Goal: Task Accomplishment & Management: Use online tool/utility

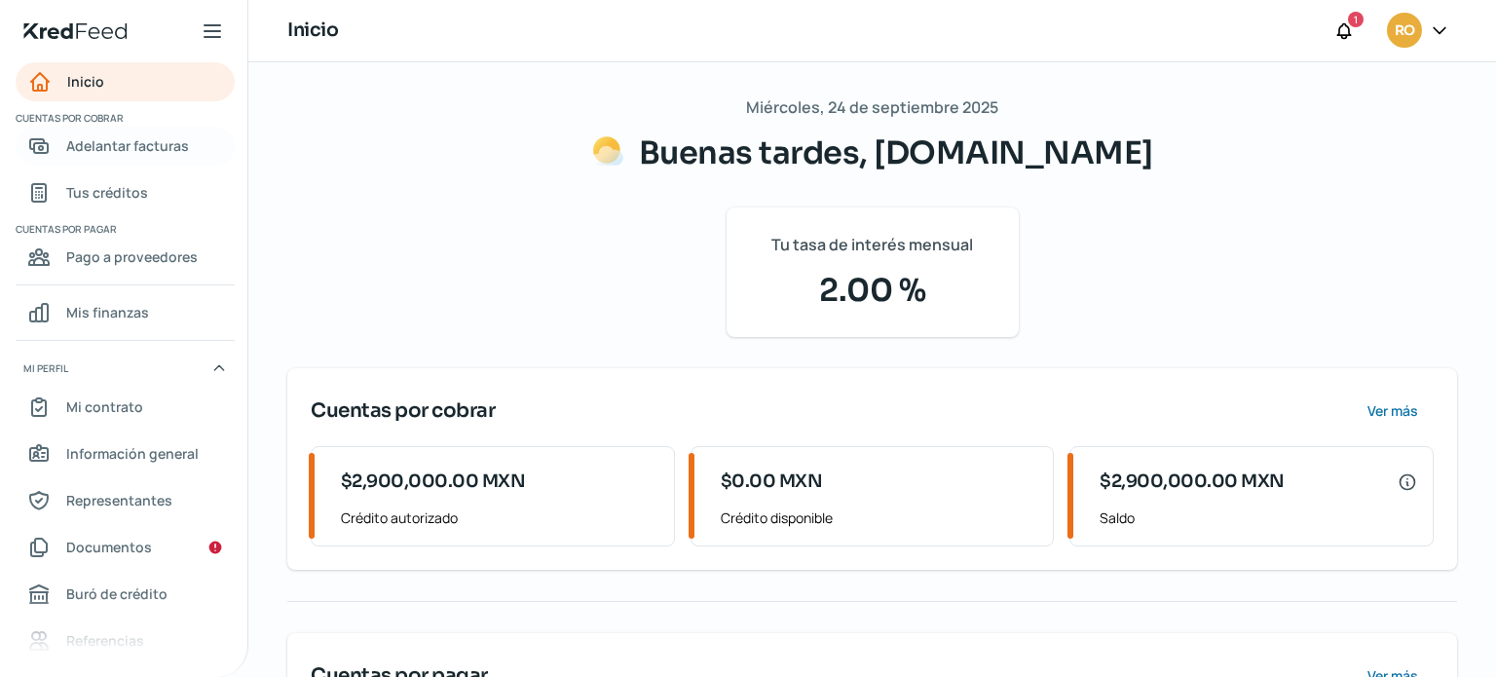
click at [117, 146] on span "Adelantar facturas" at bounding box center [127, 145] width 123 height 24
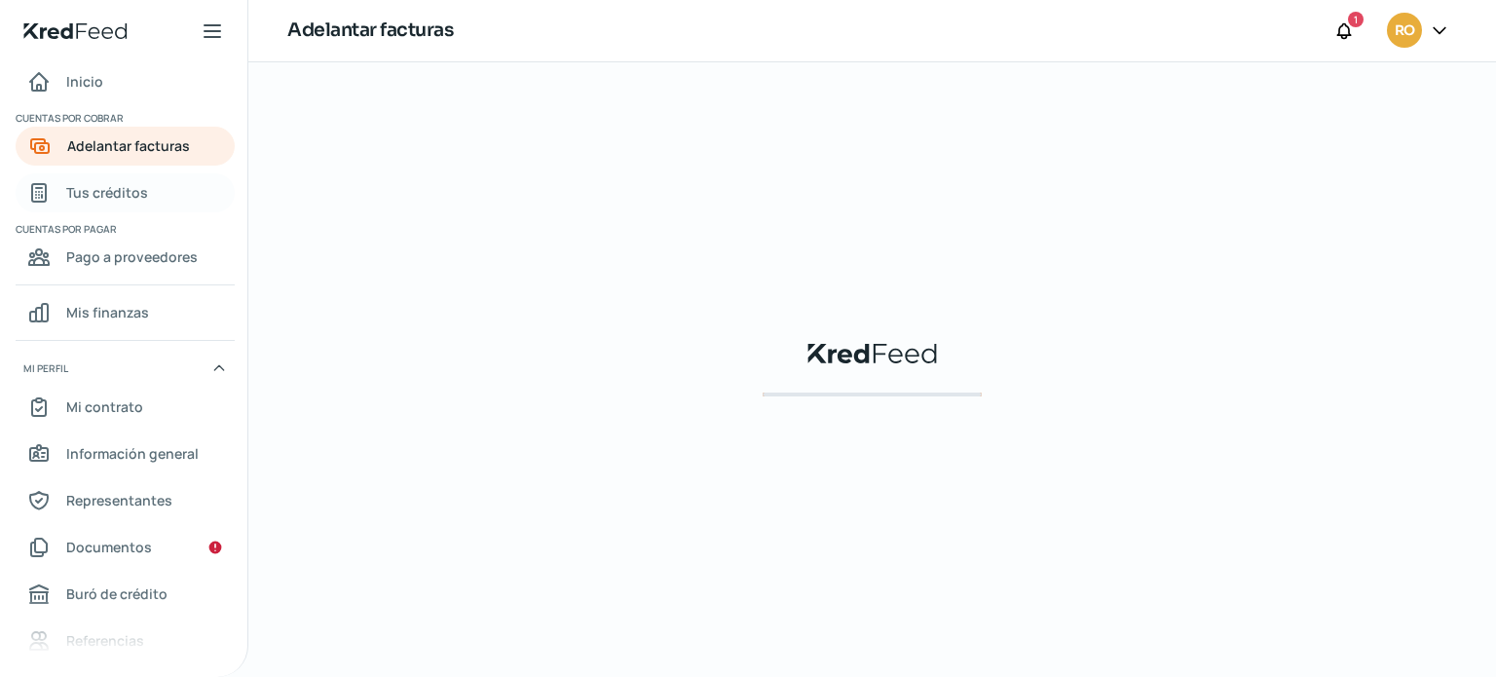
click at [93, 195] on span "Tus créditos" at bounding box center [107, 192] width 82 height 24
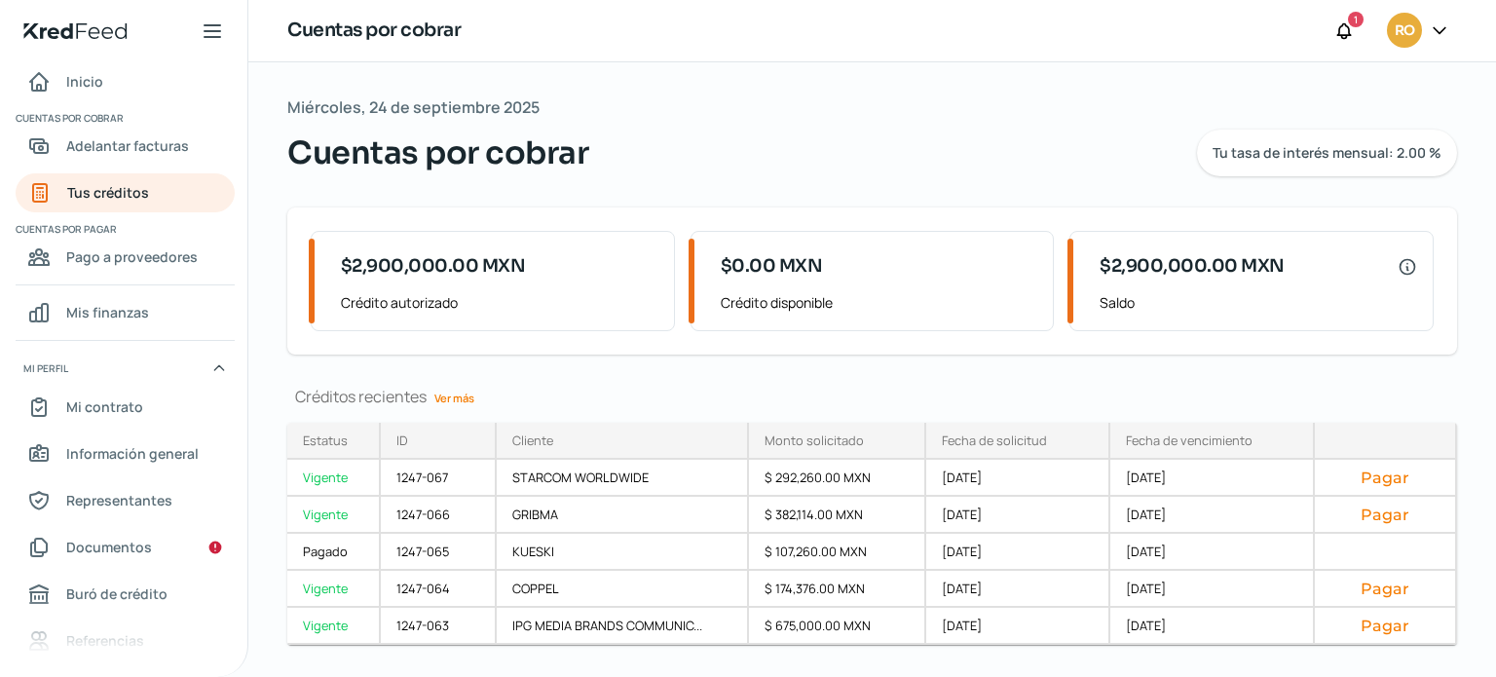
click at [460, 398] on link "Ver más" at bounding box center [453, 398] width 55 height 30
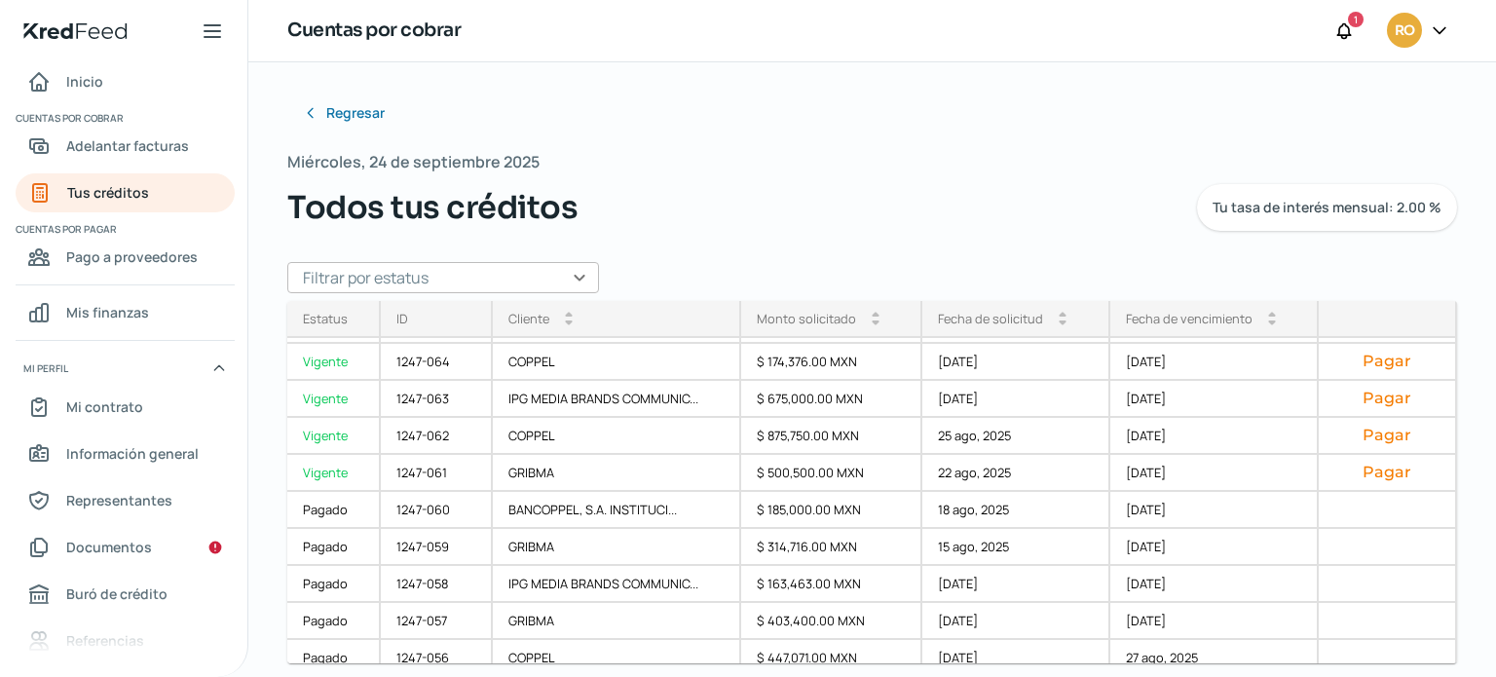
scroll to position [111, 0]
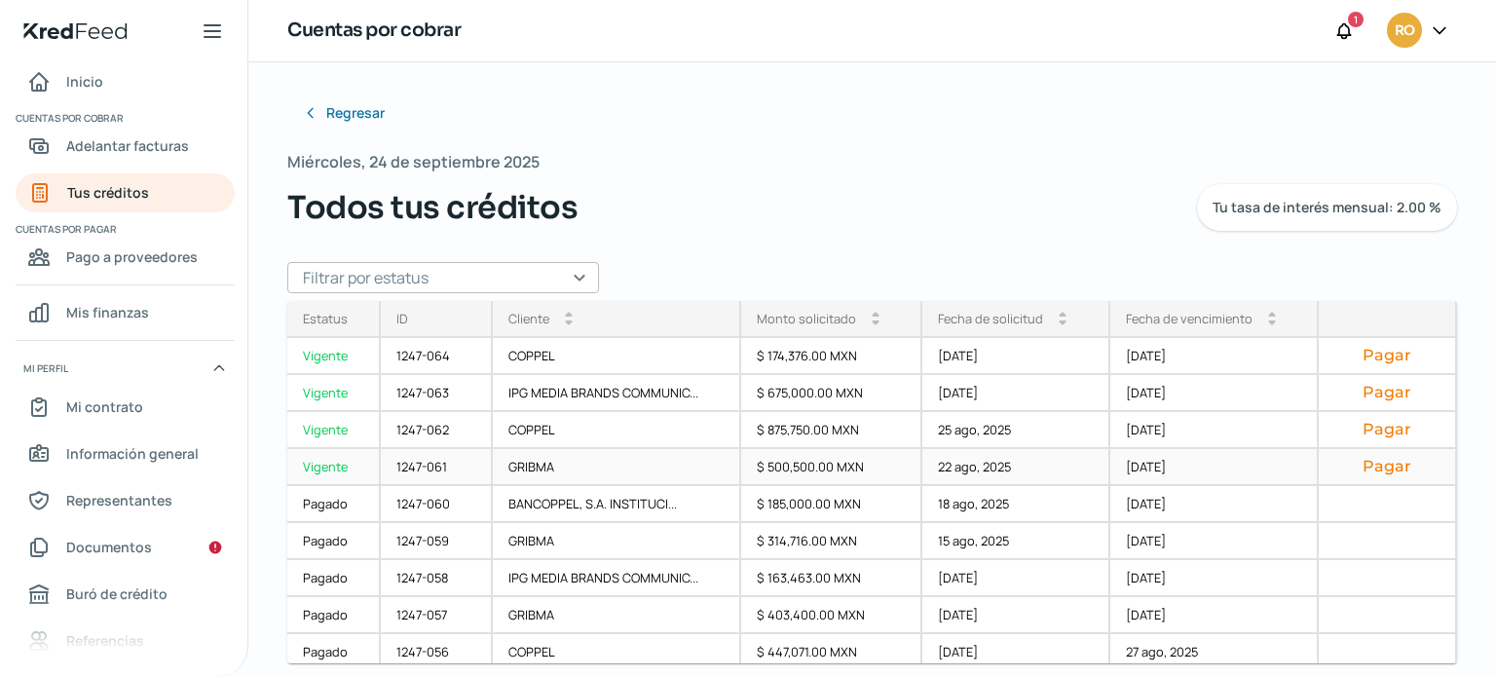
click at [1371, 466] on button "Pagar" at bounding box center [1386, 466] width 105 height 19
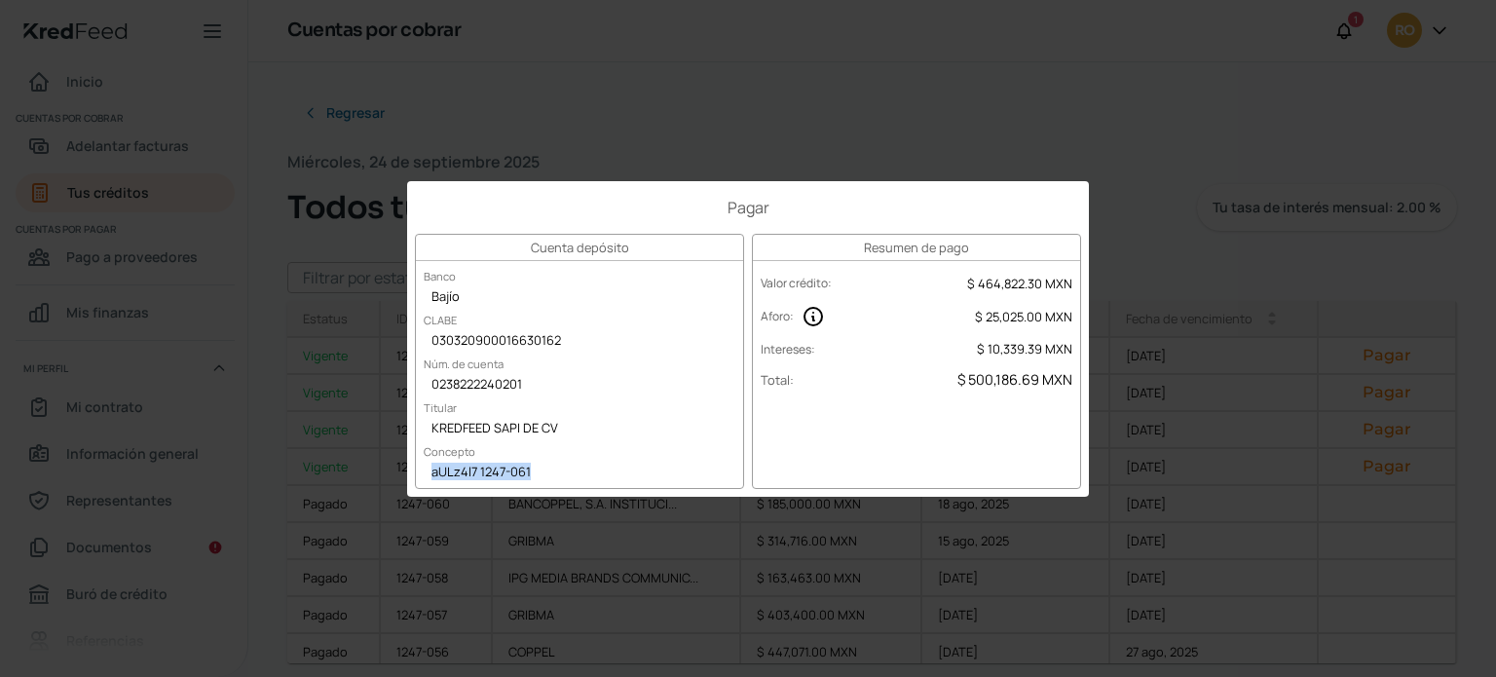
click at [540, 472] on div "aULz4l7 1247-061" at bounding box center [579, 473] width 327 height 29
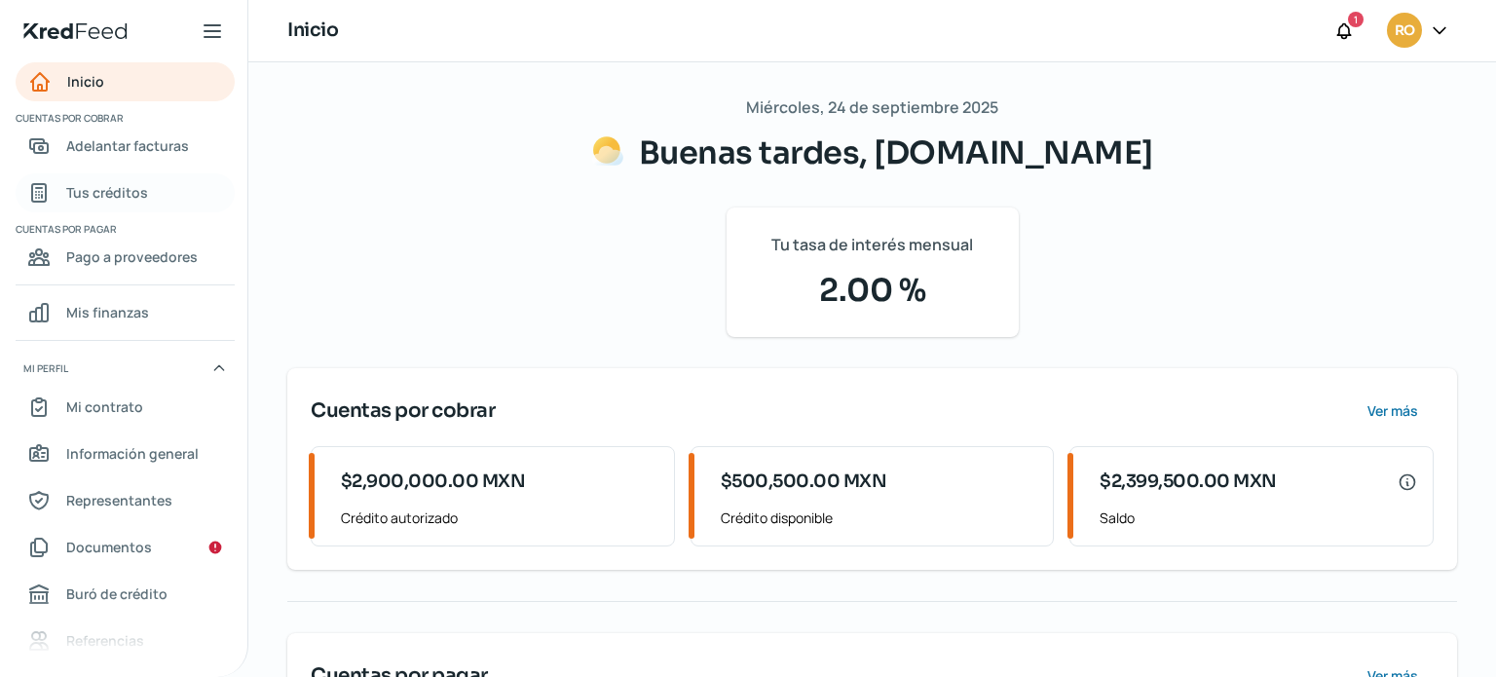
click at [116, 192] on span "Tus créditos" at bounding box center [107, 192] width 82 height 24
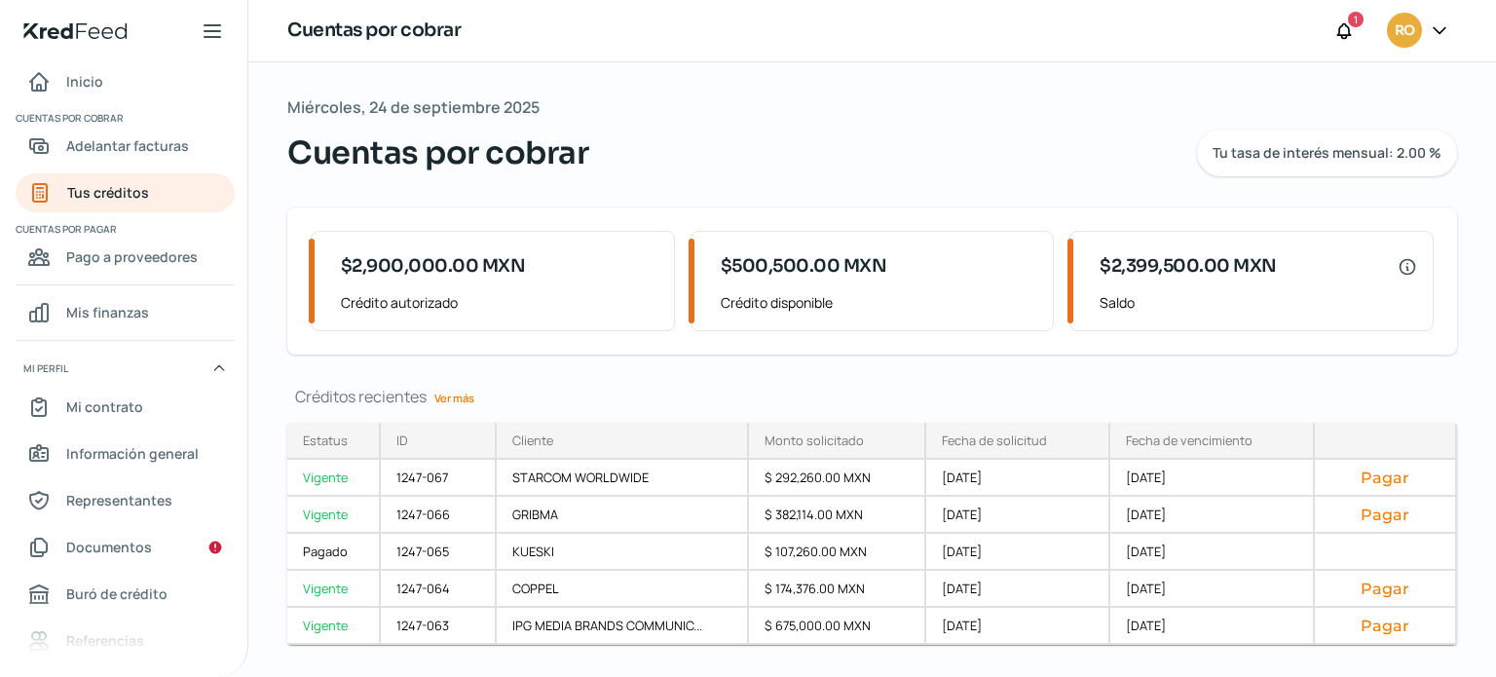
click at [474, 397] on link "Ver más" at bounding box center [453, 398] width 55 height 30
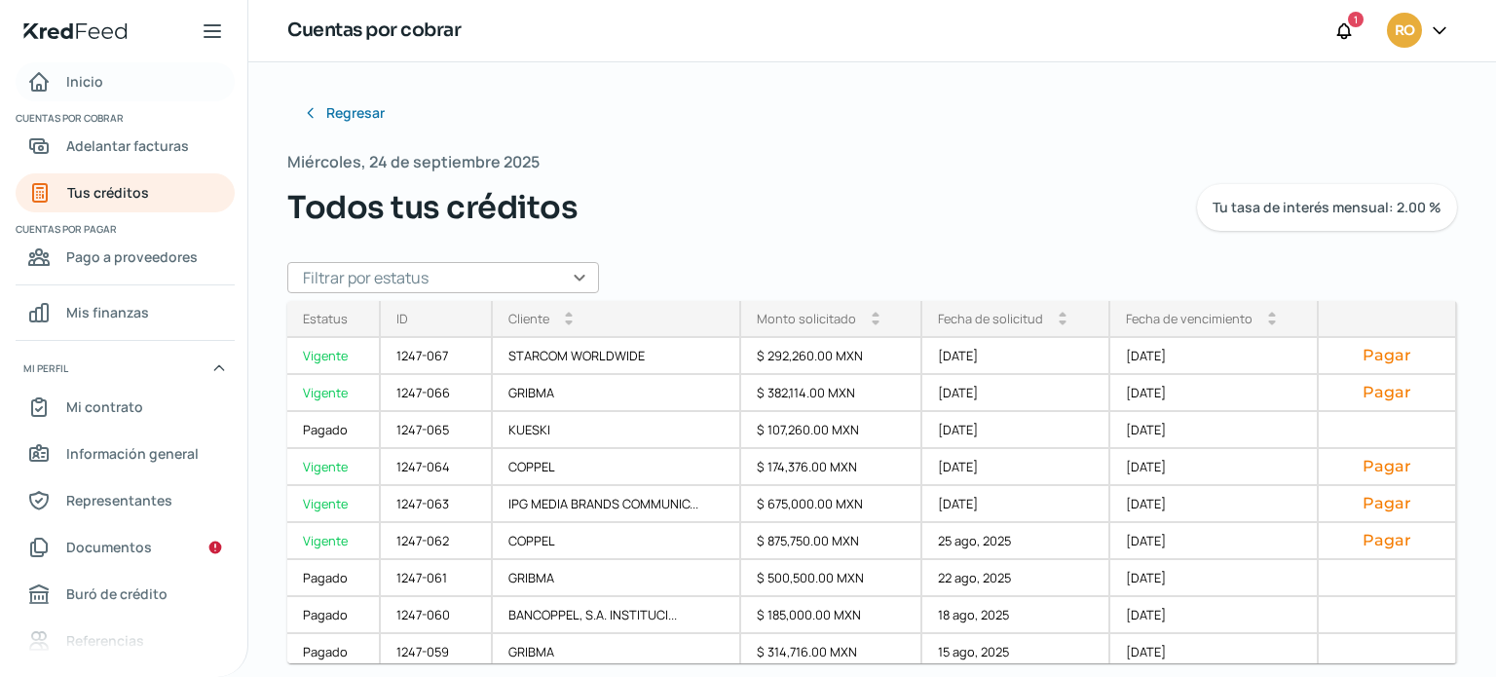
click at [80, 90] on span "Inicio" at bounding box center [84, 81] width 37 height 24
